Goal: Find specific page/section: Find specific page/section

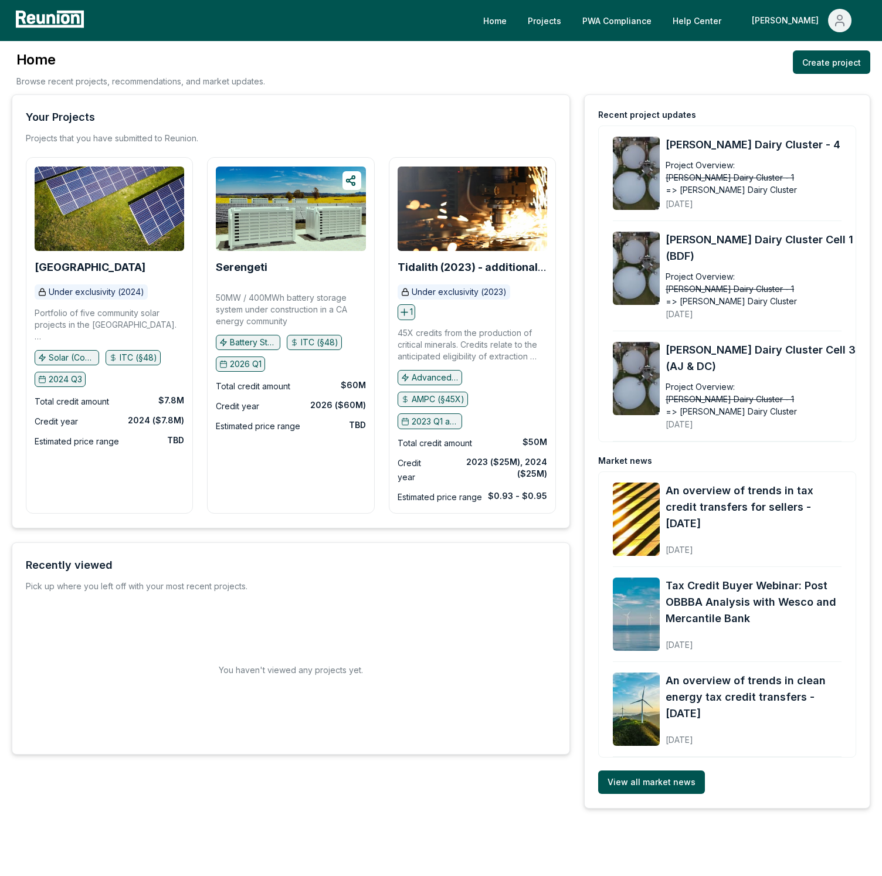
click at [610, 53] on div "Home Browse recent projects, recommendations, and market updates. Create project" at bounding box center [441, 72] width 858 height 44
click at [648, 29] on link "PWA Compliance" at bounding box center [617, 20] width 88 height 23
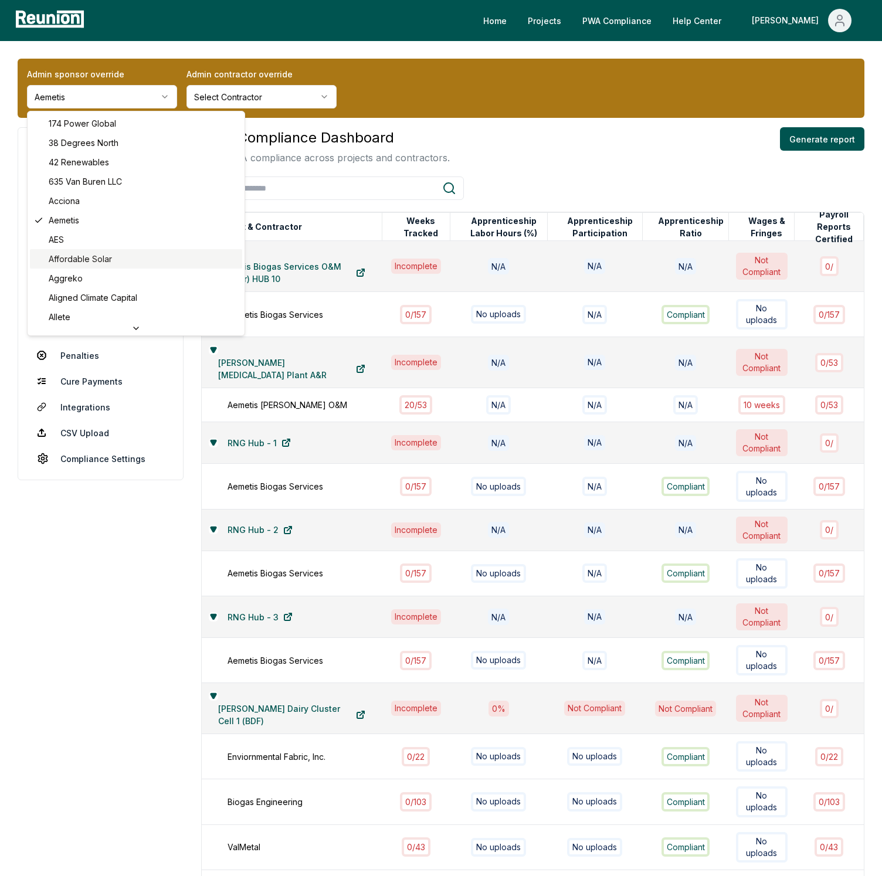
scroll to position [16, 0]
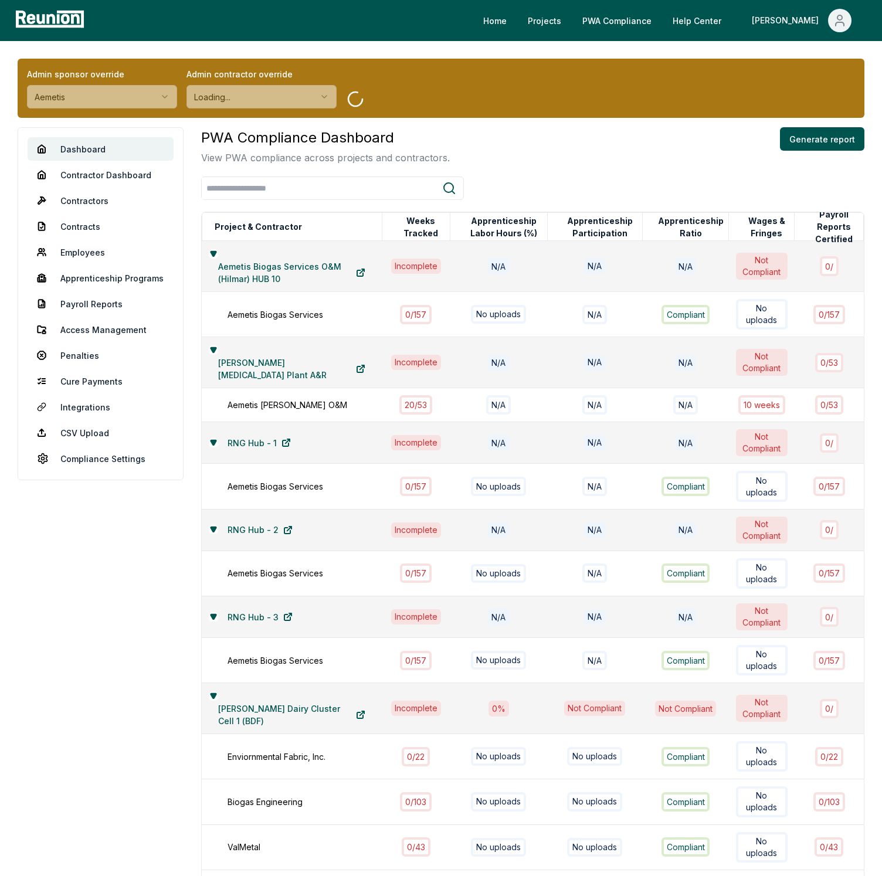
click at [516, 90] on div "Admin sponsor override Aemetis Admin contractor override Loading..." at bounding box center [441, 88] width 847 height 59
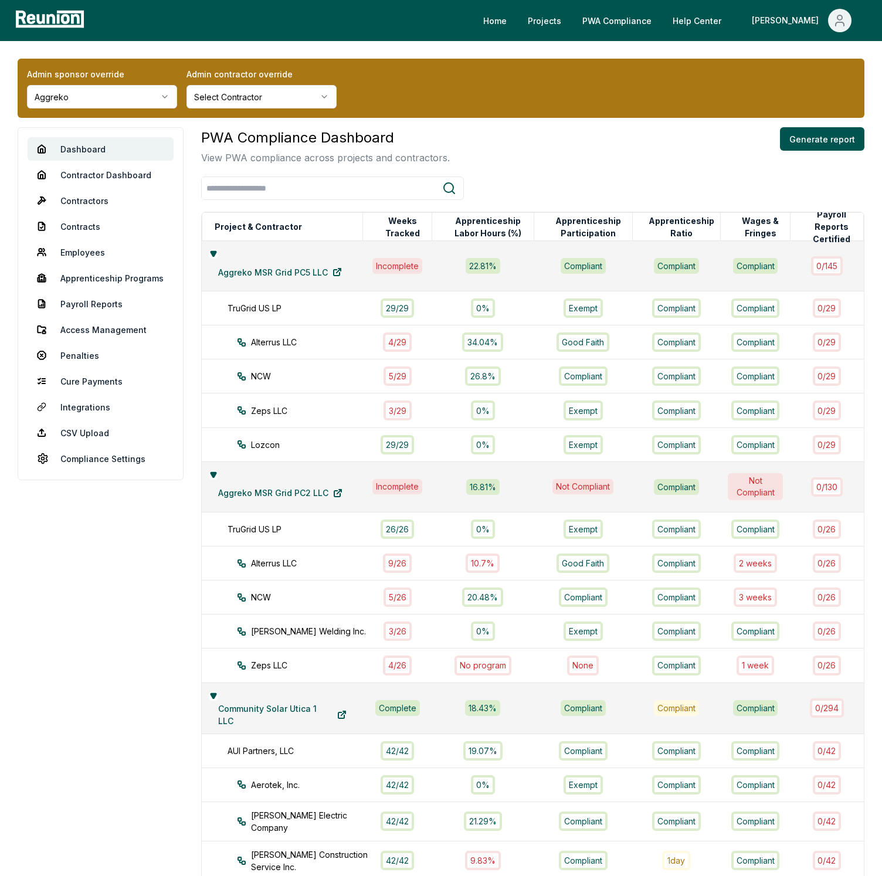
click at [475, 94] on div "Admin sponsor override Aggreko Admin contractor override Select Contractor" at bounding box center [441, 88] width 847 height 59
click at [488, 95] on div "Admin sponsor override Aggreko Admin contractor override Select Contractor" at bounding box center [441, 88] width 847 height 59
click at [515, 112] on div "Admin sponsor override Aggreko Admin contractor override Select Contractor" at bounding box center [441, 88] width 847 height 59
